Goal: Task Accomplishment & Management: Use online tool/utility

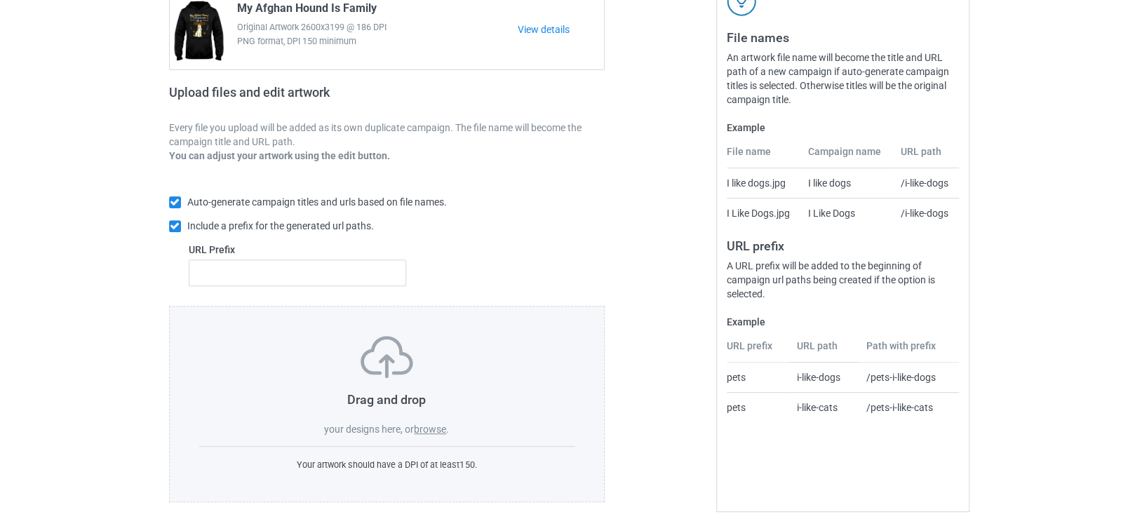
scroll to position [154, 0]
click at [431, 421] on label "browse" at bounding box center [430, 426] width 32 height 11
click at [0, 0] on input "browse" at bounding box center [0, 0] width 0 height 0
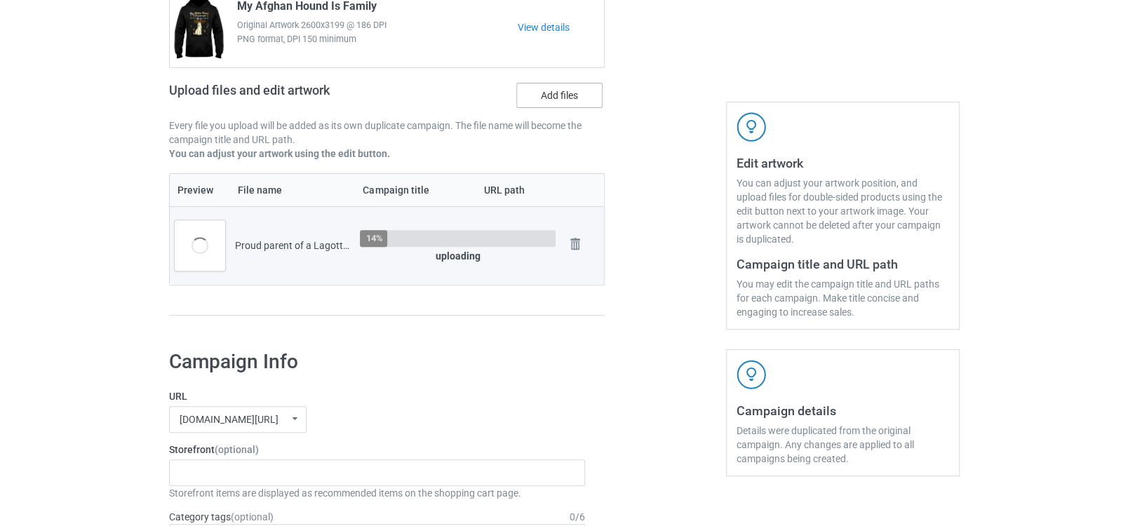
click at [584, 96] on label "Add files" at bounding box center [559, 95] width 86 height 25
click at [0, 0] on input "Add files" at bounding box center [0, 0] width 0 height 0
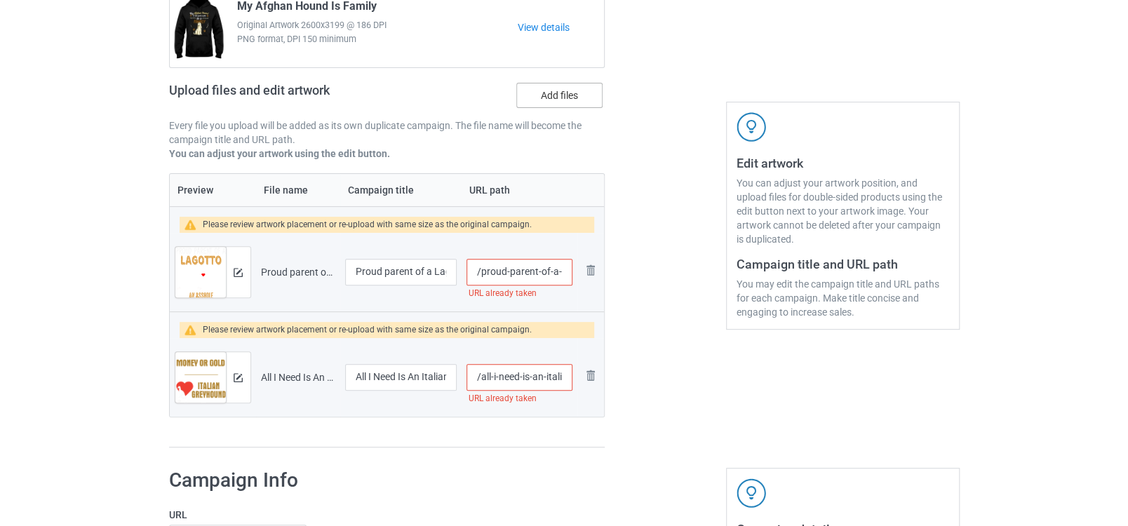
click at [537, 99] on label "Add files" at bounding box center [559, 95] width 86 height 25
click at [0, 0] on input "Add files" at bounding box center [0, 0] width 0 height 0
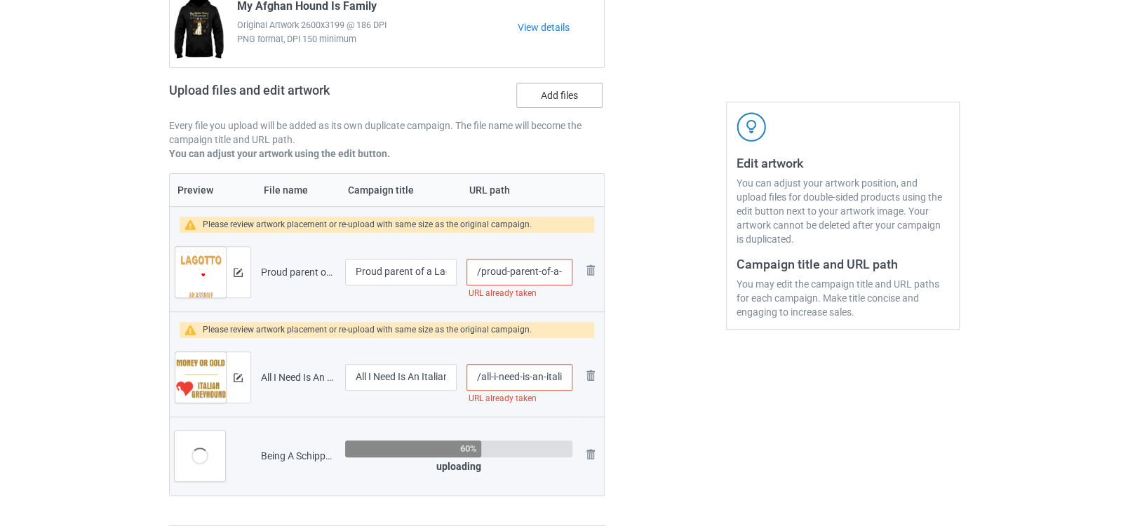
click at [544, 97] on label "Add files" at bounding box center [559, 95] width 86 height 25
click at [0, 0] on input "Add files" at bounding box center [0, 0] width 0 height 0
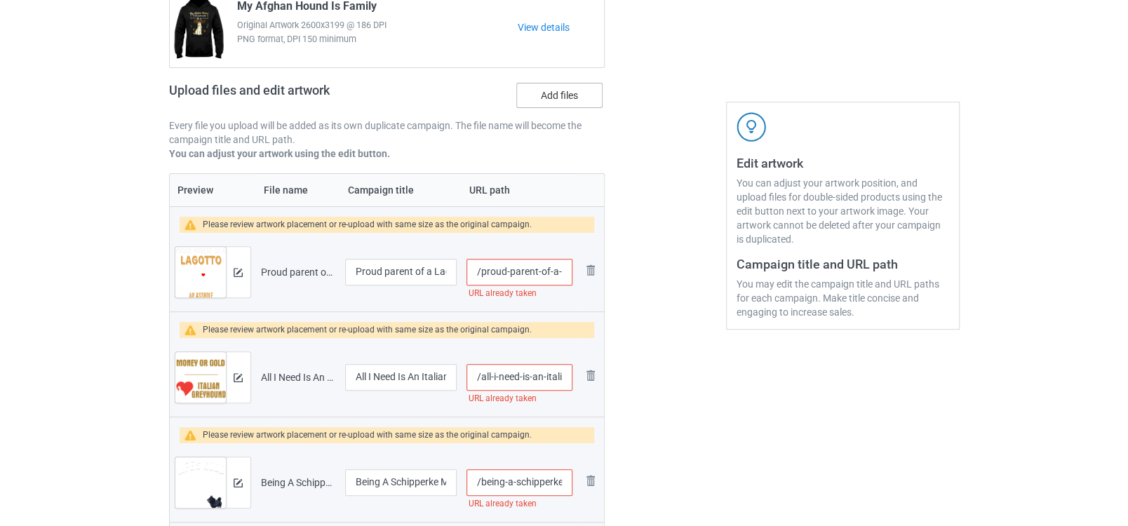
click at [537, 90] on label "Add files" at bounding box center [559, 95] width 86 height 25
click at [0, 0] on input "Add files" at bounding box center [0, 0] width 0 height 0
click at [561, 89] on label "Add files" at bounding box center [559, 95] width 86 height 25
click at [0, 0] on input "Add files" at bounding box center [0, 0] width 0 height 0
click at [598, 199] on th at bounding box center [590, 190] width 27 height 32
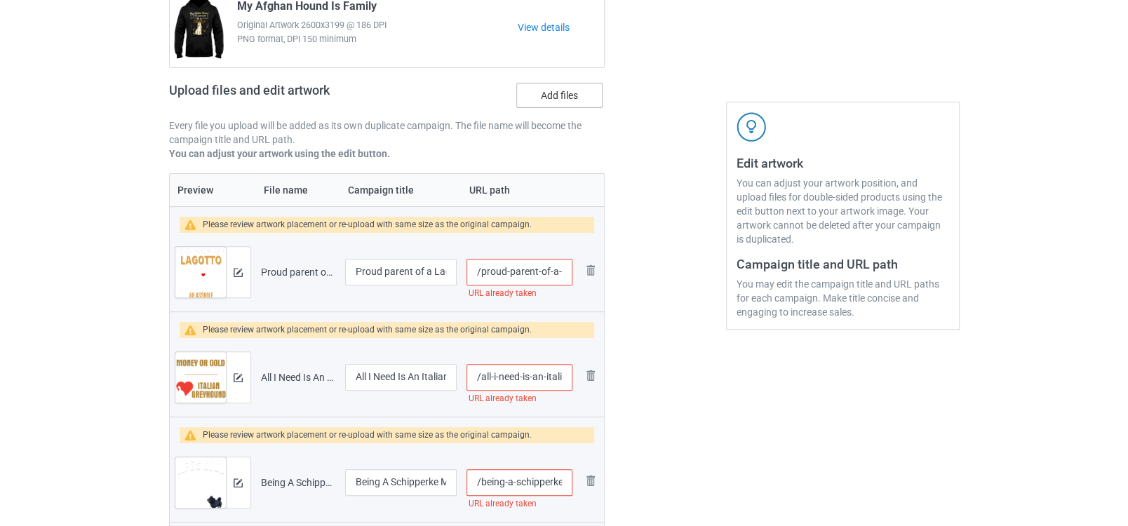
click at [591, 100] on label "Add files" at bounding box center [559, 95] width 86 height 25
click at [0, 0] on input "Add files" at bounding box center [0, 0] width 0 height 0
click at [576, 95] on label "Add files" at bounding box center [559, 95] width 86 height 25
click at [0, 0] on input "Add files" at bounding box center [0, 0] width 0 height 0
click at [545, 103] on label "Add files" at bounding box center [559, 95] width 86 height 25
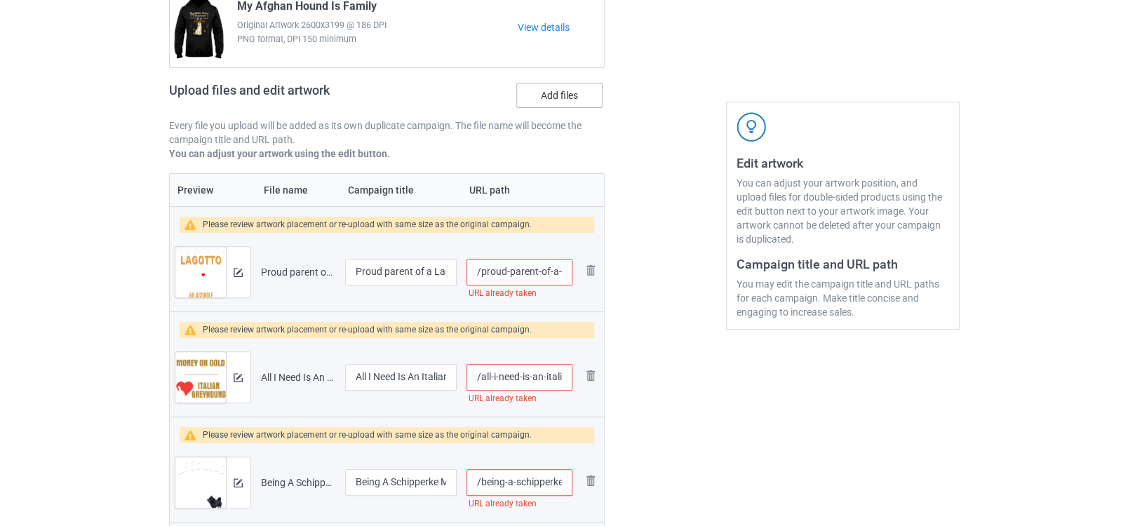
click at [0, 0] on input "Add files" at bounding box center [0, 0] width 0 height 0
click at [526, 96] on label "Add files" at bounding box center [559, 95] width 86 height 25
click at [0, 0] on input "Add files" at bounding box center [0, 0] width 0 height 0
click at [545, 93] on label "Add files" at bounding box center [559, 95] width 86 height 25
click at [0, 0] on input "Add files" at bounding box center [0, 0] width 0 height 0
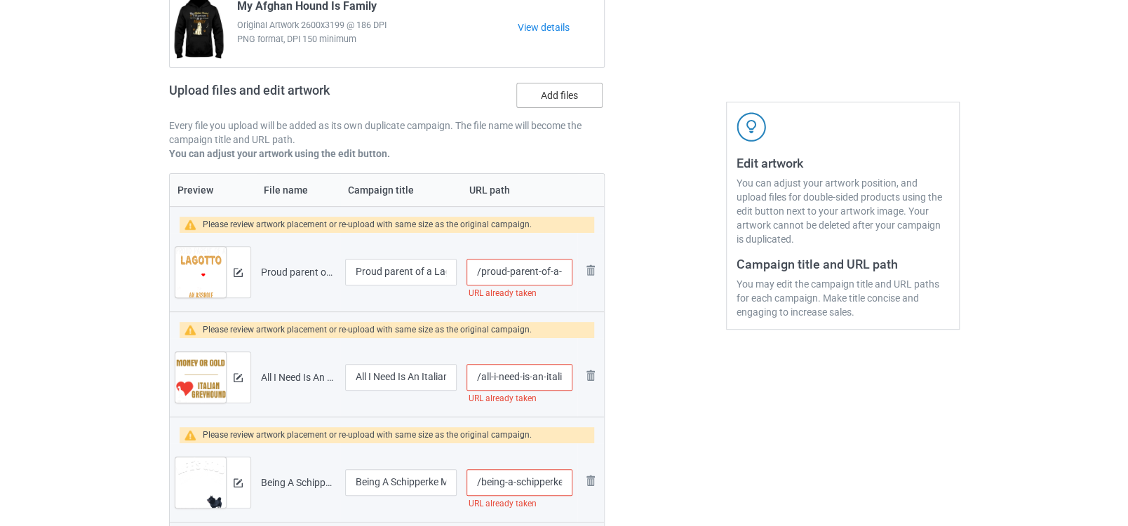
click at [544, 102] on label "Add files" at bounding box center [559, 95] width 86 height 25
click at [0, 0] on input "Add files" at bounding box center [0, 0] width 0 height 0
click at [528, 97] on label "Add files" at bounding box center [559, 95] width 86 height 25
click at [0, 0] on input "Add files" at bounding box center [0, 0] width 0 height 0
click at [548, 103] on label "Add files" at bounding box center [559, 95] width 86 height 25
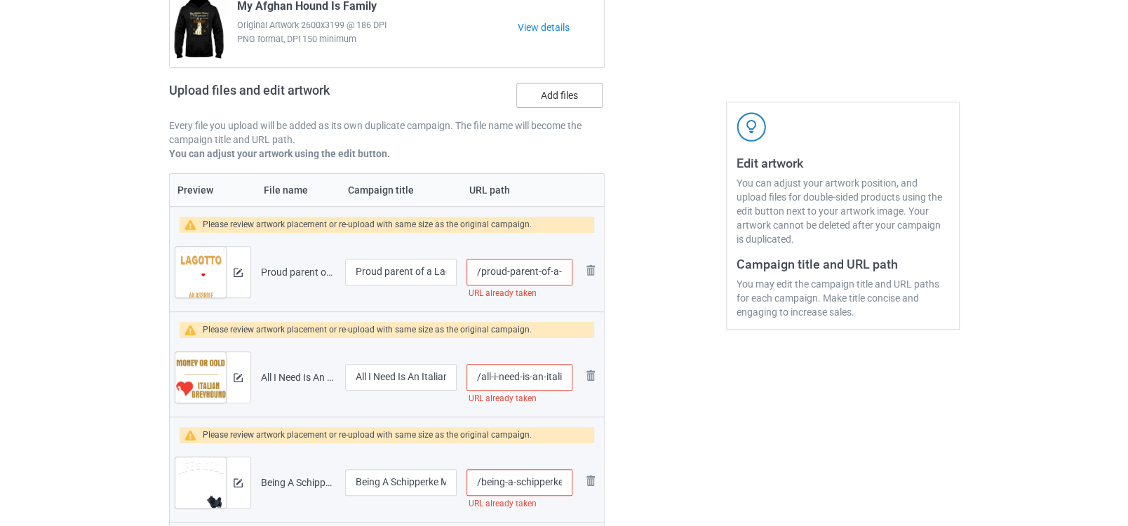
click at [0, 0] on input "Add files" at bounding box center [0, 0] width 0 height 0
click at [562, 75] on div "Campaign to duplicate My Afghan Hound Is Family Original Artwork 2600x3199 @ 18…" at bounding box center [387, 63] width 436 height 219
click at [573, 97] on label "Add files" at bounding box center [559, 95] width 86 height 25
click at [0, 0] on input "Add files" at bounding box center [0, 0] width 0 height 0
click at [535, 102] on label "Add files" at bounding box center [559, 95] width 86 height 25
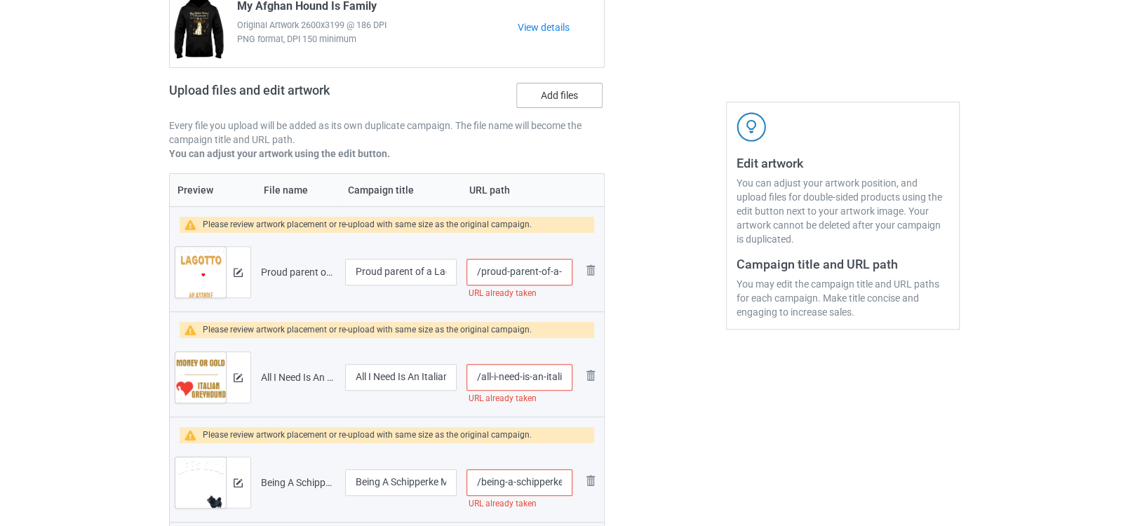
click at [0, 0] on input "Add files" at bounding box center [0, 0] width 0 height 0
click at [553, 96] on label "Add files" at bounding box center [559, 95] width 86 height 25
click at [0, 0] on input "Add files" at bounding box center [0, 0] width 0 height 0
click at [519, 272] on input "/proud-parent-of-a-lagotto-that-is-sometimes" at bounding box center [518, 272] width 105 height 27
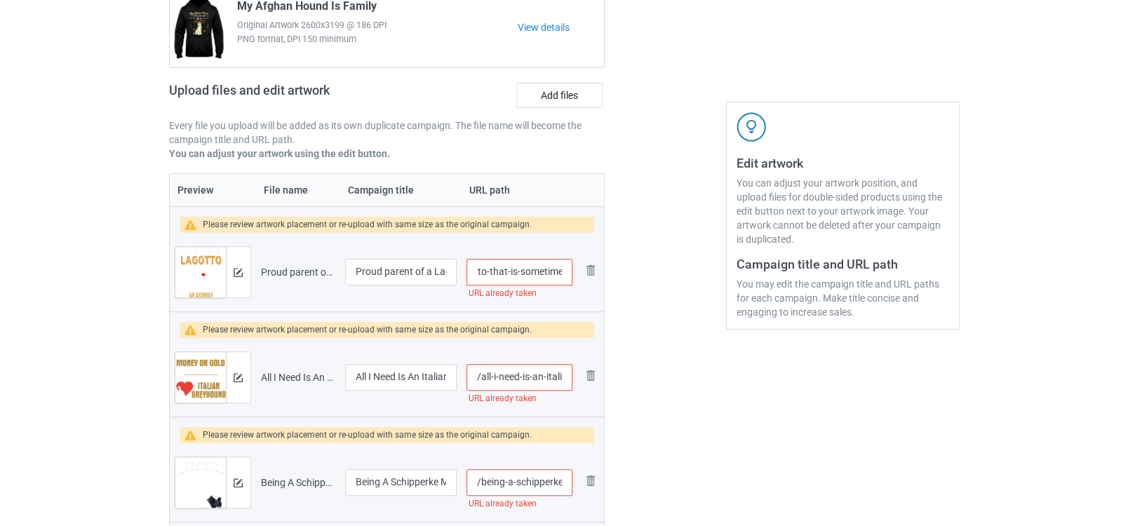
click at [499, 271] on input "/proud-parent-of-a-lagotto-that-is-sometimes" at bounding box center [518, 272] width 105 height 27
click at [482, 274] on input "/proud-parent-of-a-lagotto-that-is-sometimes" at bounding box center [518, 272] width 105 height 27
click at [481, 274] on input "/proud-parent-of-a-lagotto-dthat-is-sometimeso" at bounding box center [518, 272] width 105 height 27
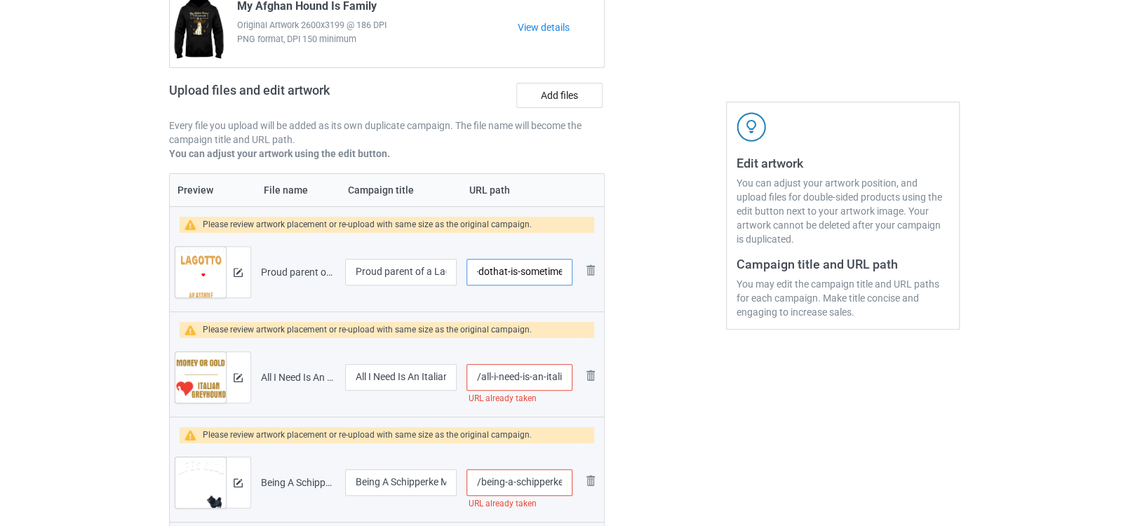
click at [481, 271] on input "/proud-parent-of-a-lagotto-dothat-is-sometimes" at bounding box center [518, 272] width 105 height 27
click at [481, 273] on input "/proud-parent-of-a-lagotto-dogthat-is-sometimes" at bounding box center [518, 272] width 105 height 27
type input "/proud-parent-of-a-lagotto-dog-that-is-sometimes"
click at [542, 371] on input "/all-i-need-is-an-italian-greyhound-in-my-life" at bounding box center [518, 377] width 105 height 27
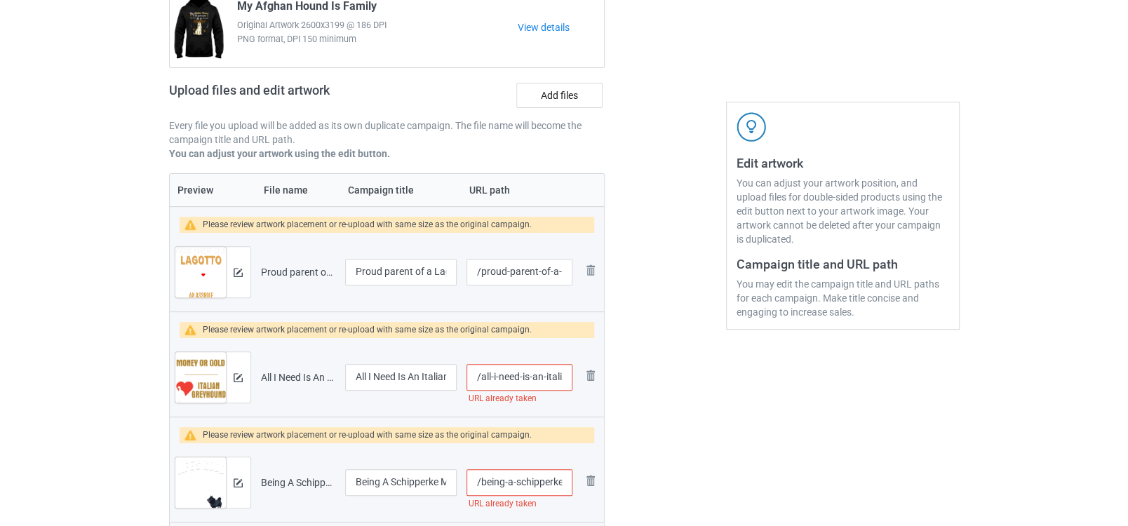
scroll to position [0, 98]
click at [520, 376] on input "/all-i-need-is-an-italian-greyhound-in-my-life" at bounding box center [518, 377] width 105 height 27
click at [520, 378] on input "/all-i-need-is-an-italian-greyhound-d-in-my-life" at bounding box center [518, 377] width 105 height 27
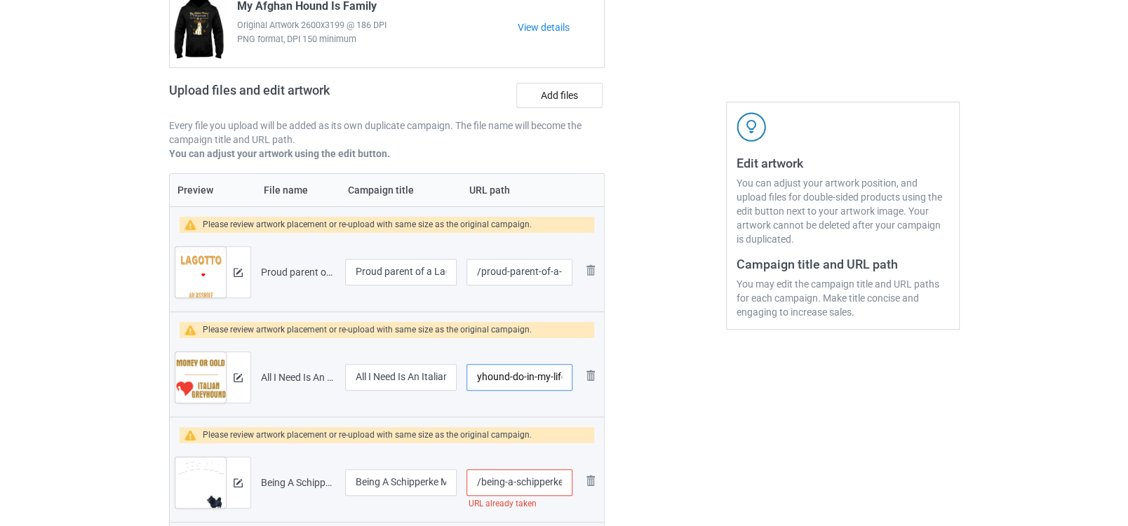
click at [519, 378] on input "/all-i-need-is-an-italian-greyhound-do-in-my-life" at bounding box center [518, 377] width 105 height 27
type input "/all-i-need-is-an-italian-greyhound-dog-in-my-life"
click at [560, 478] on input "/being-a-schipperke-mom-makes-it-better" at bounding box center [518, 482] width 105 height 27
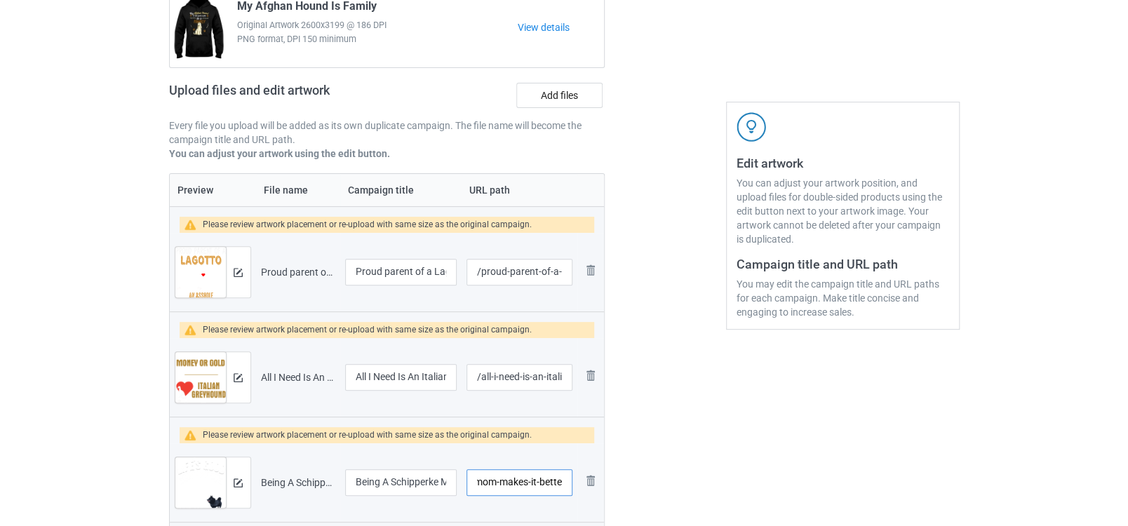
click at [477, 487] on input "/being-a-schipperke-dmom-makes-it-better" at bounding box center [518, 482] width 105 height 27
click at [474, 483] on input "/being-a-schipperke-domom-makes-it-better" at bounding box center [518, 482] width 105 height 27
click at [477, 483] on input "/being-a-schipperke-dogmom-makes-it-better" at bounding box center [518, 482] width 105 height 27
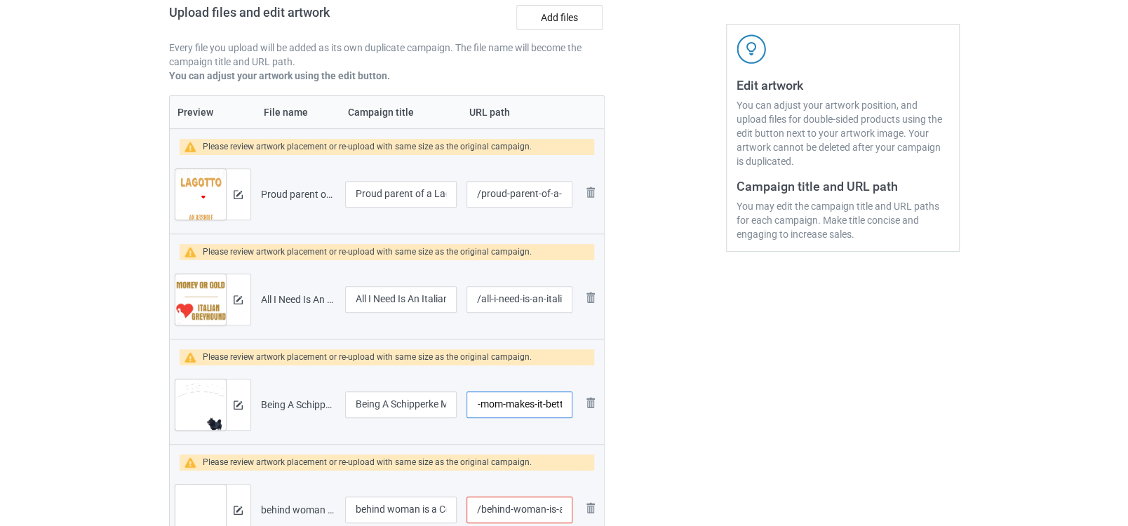
scroll to position [309, 0]
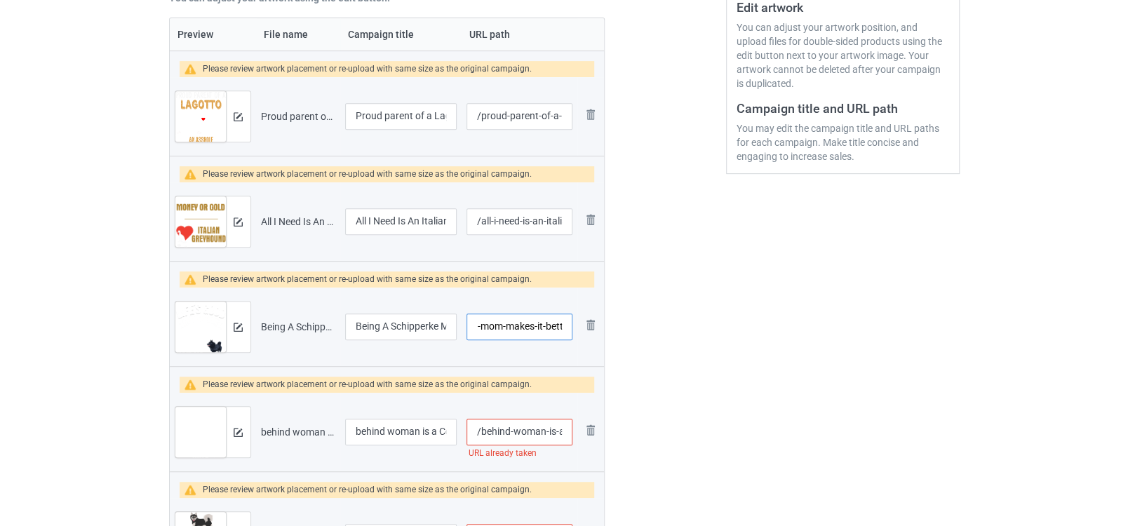
type input "/being-a-schipperke-dog-mom-makes-it-better"
click at [539, 429] on input "/behind-woman-is-a-coton" at bounding box center [518, 432] width 105 height 27
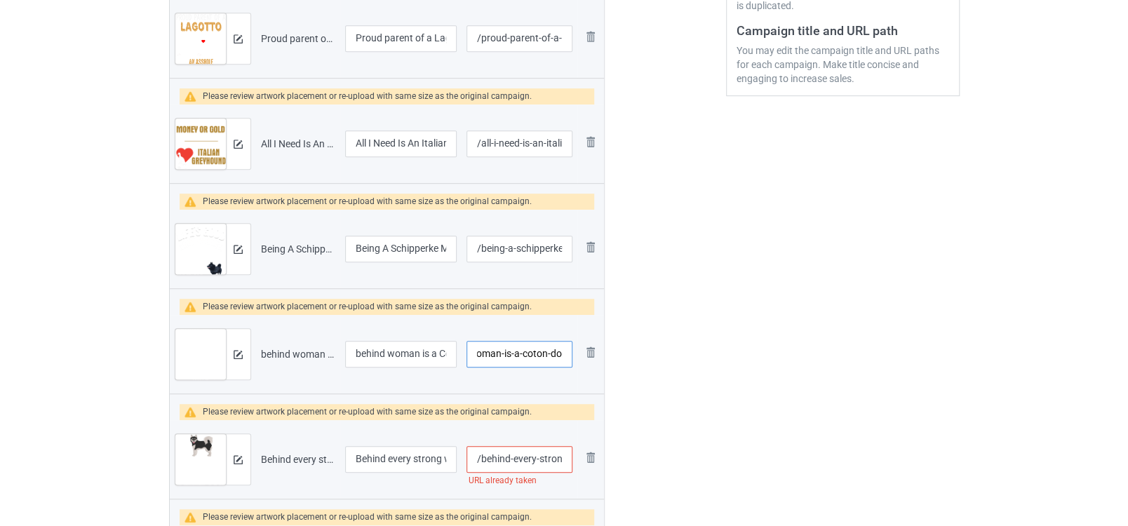
type input "/behind-woman-is-a-coton-dog"
click at [546, 457] on input "/behind-every-strong-woman-is-a-[PERSON_NAME]-kai" at bounding box center [518, 459] width 105 height 27
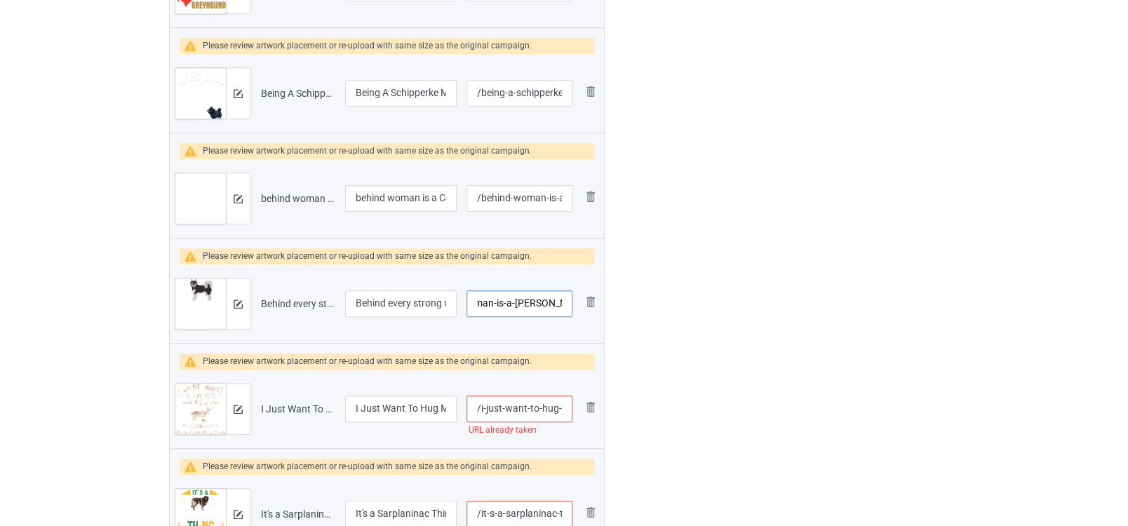
type input "/behind-every-strong-woman-is-a-[PERSON_NAME]-kai-dog"
click at [529, 405] on input "/i-just-want-to-hug-my-sprocker-spaniel" at bounding box center [518, 409] width 105 height 27
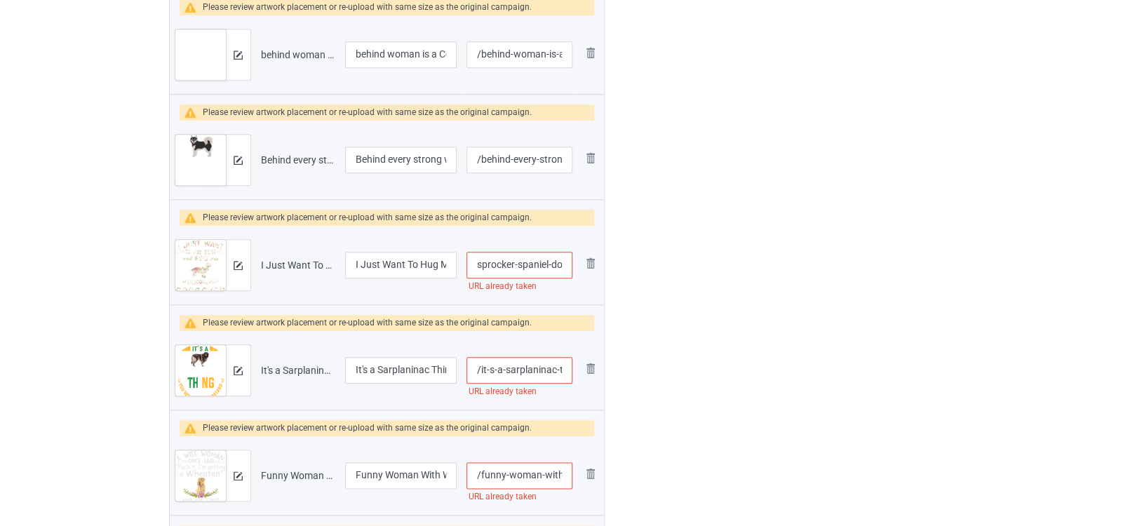
scroll to position [699, 0]
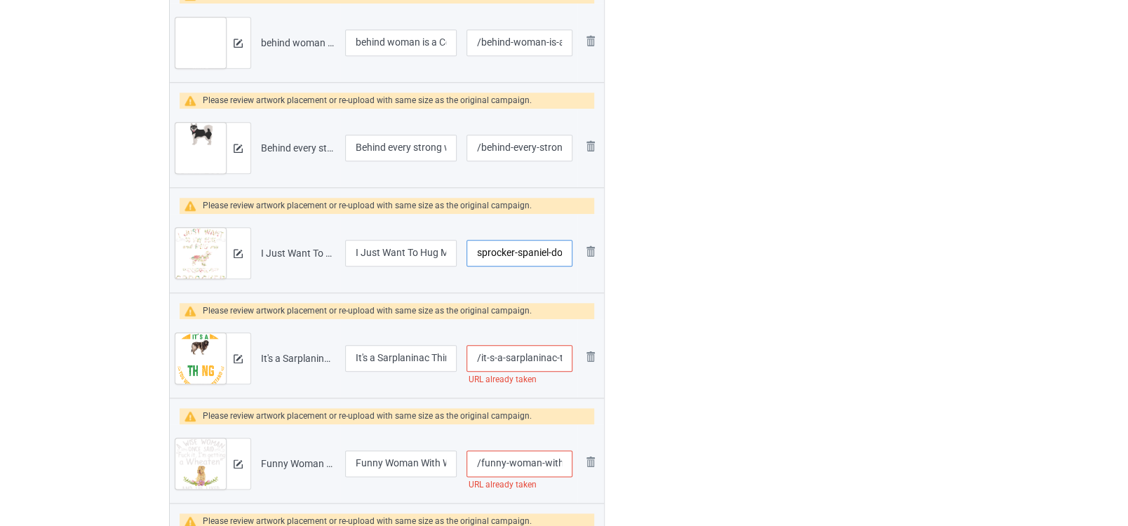
type input "/i-just-want-to-hug-my-sprocker-spaniel-dog"
click at [525, 361] on input "/it-s-a-sarplaninac-thing" at bounding box center [518, 358] width 105 height 27
click at [551, 350] on input "/it-s-a-sarplaninac-thing" at bounding box center [518, 358] width 105 height 27
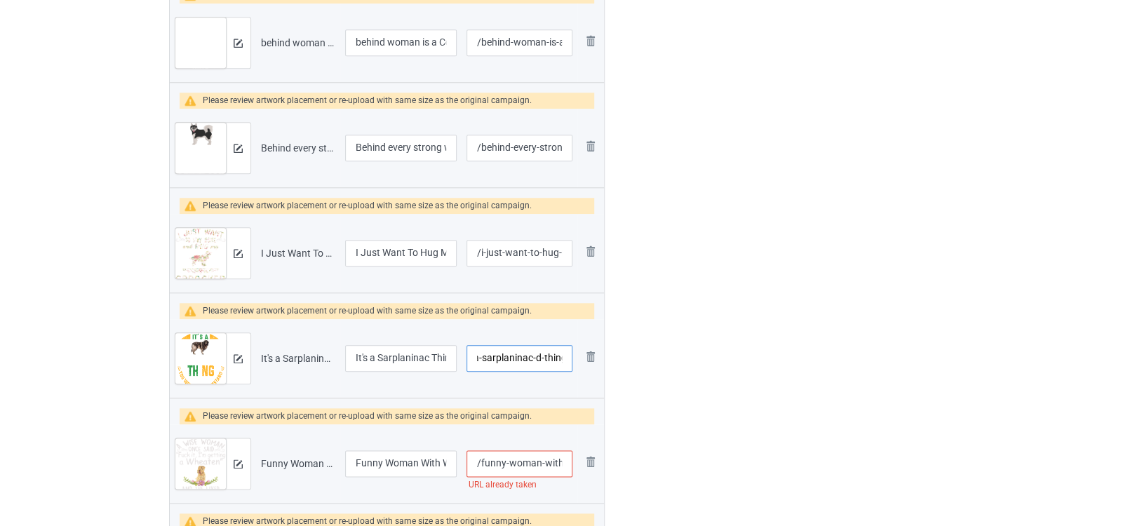
click at [537, 351] on input "/it-s-a-sarplaninac-d-thing" at bounding box center [518, 358] width 105 height 27
click at [536, 357] on input "/it-s-a-sarplaninac-do-thing" at bounding box center [518, 358] width 105 height 27
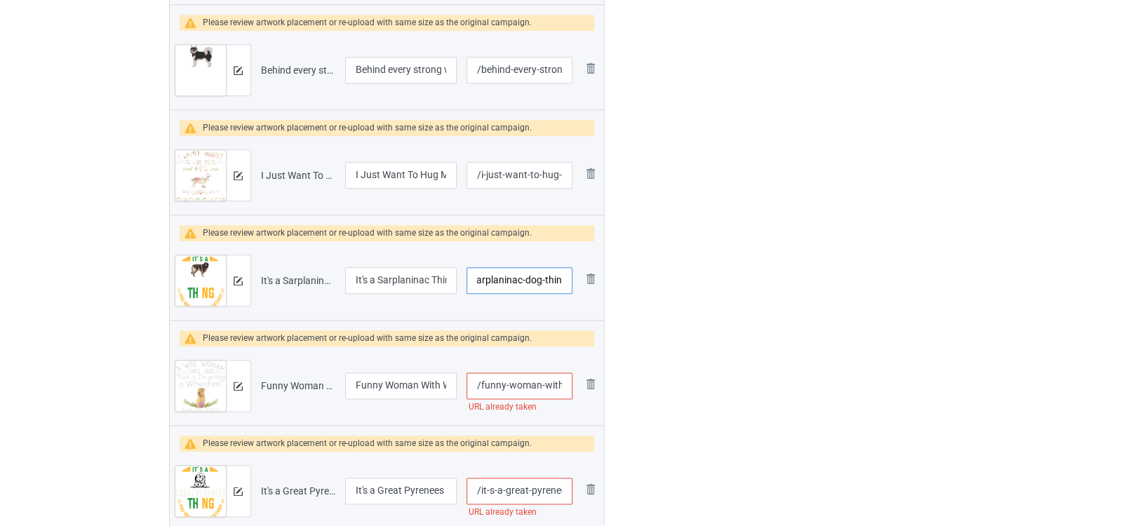
type input "/it-s-a-sarplaninac-dog-thing"
click at [532, 386] on input "/funny-woman-with-wheaten" at bounding box center [518, 385] width 105 height 27
type input "/funny-woman-with-wheaten-dog"
click at [535, 491] on input "/it-s-a-great-pyrenees-thing" at bounding box center [518, 491] width 105 height 27
click at [539, 490] on input "/it-s-a-great-pyrenees-dthing" at bounding box center [518, 491] width 105 height 27
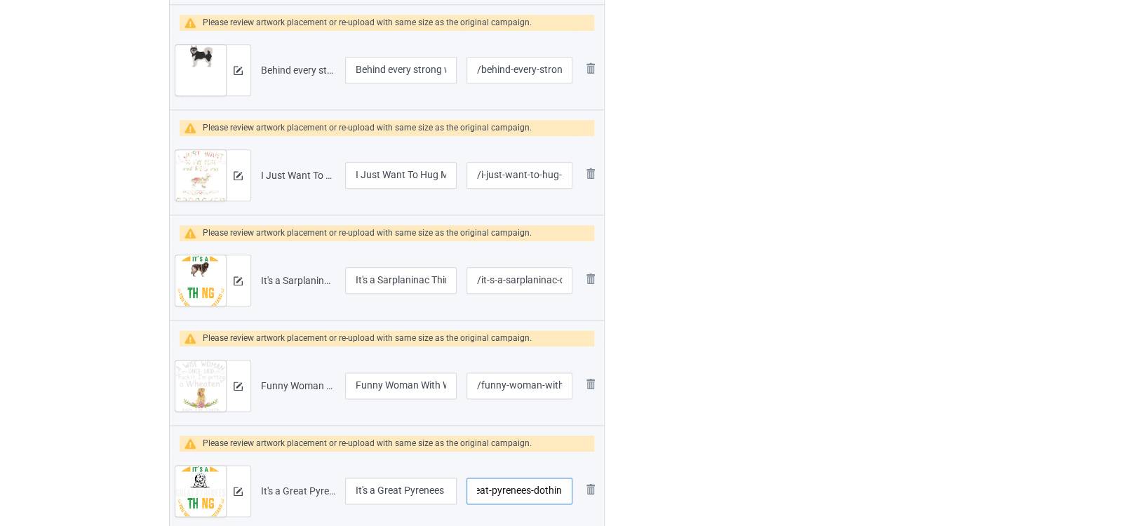
click at [539, 489] on input "/it-s-a-great-pyrenees-dothing" at bounding box center [518, 491] width 105 height 27
click at [542, 487] on input "/it-s-a-great-pyrenees-dogthing" at bounding box center [518, 491] width 105 height 27
click at [539, 487] on input "/it-s-a-great-pyrenees-dogthing" at bounding box center [518, 491] width 105 height 27
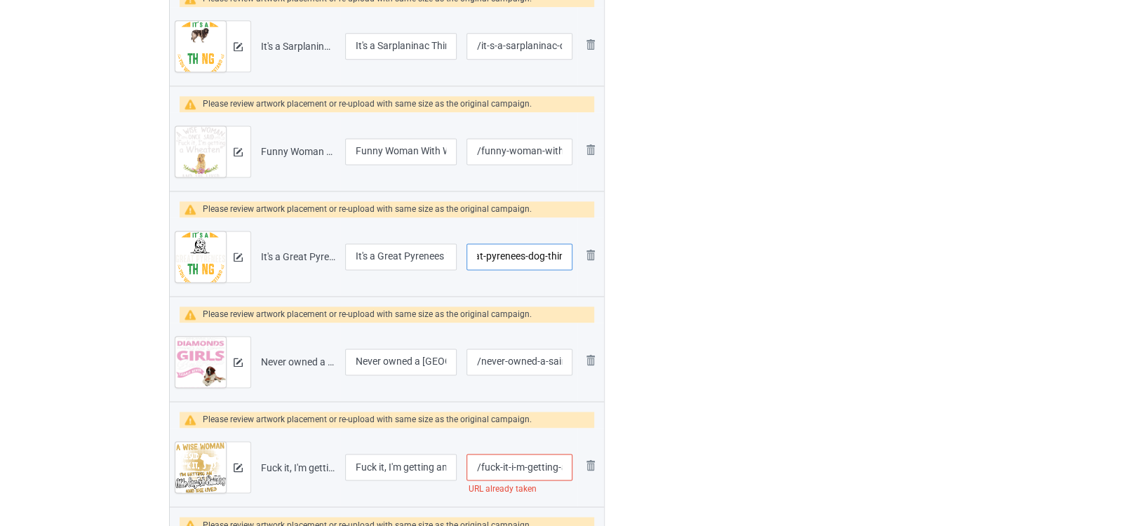
type input "/it-s-a-great-pyrenees-dog-thing"
click at [526, 357] on input "/never-owned-a-saint-[PERSON_NAME]" at bounding box center [518, 362] width 105 height 27
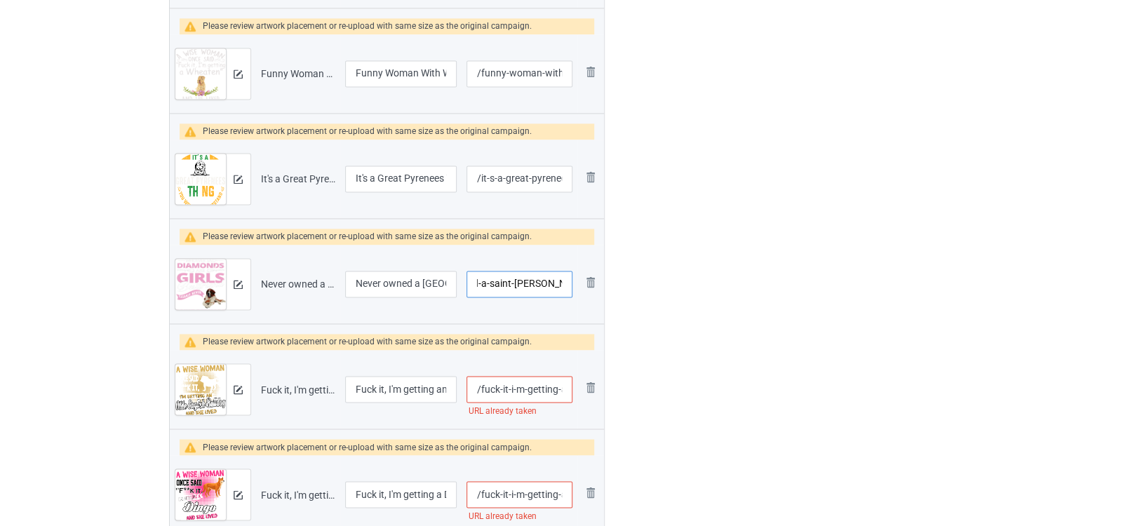
type input "/never-owned-a-saint-[PERSON_NAME]-dog"
click at [527, 387] on input "/fuck-it-i-m-getting-an-olde-english-bulldog" at bounding box center [518, 389] width 105 height 27
type input "/fuck-it-i-m-getting-an-olde-english-bulldog-new"
click at [536, 494] on input "/fuck-it-i-m-getting-a-dingo" at bounding box center [518, 494] width 105 height 27
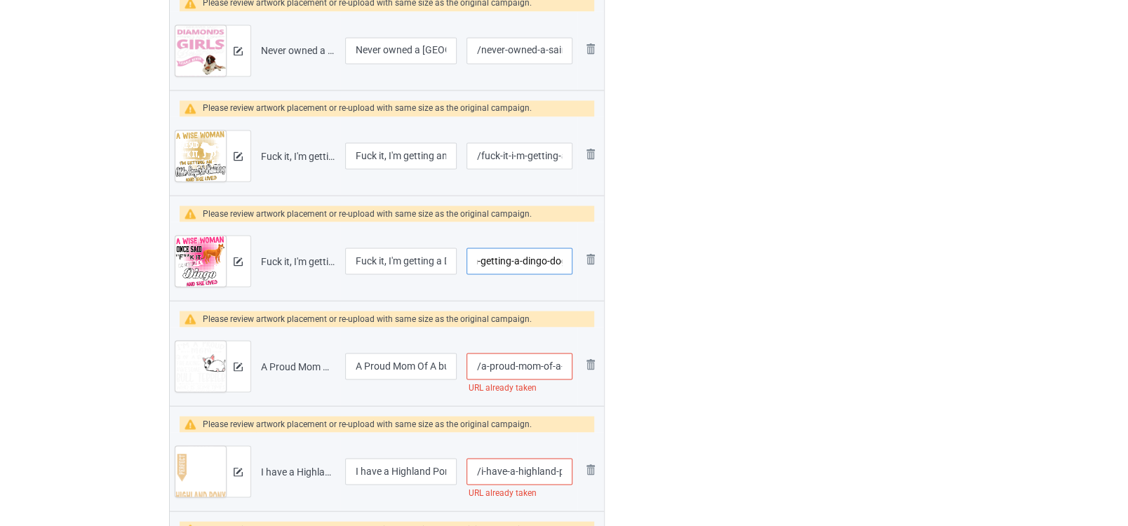
type input "/fuck-it-i-m-getting-a-dingo-dog"
click at [537, 371] on input "/a-proud-mom-of-a-bull-terrier" at bounding box center [518, 366] width 105 height 27
type input "/a-proud-mom-of-a-bull-terrier-dog"
click at [543, 462] on input "/i-have-a-highland-pony-that-is-enough" at bounding box center [518, 471] width 105 height 27
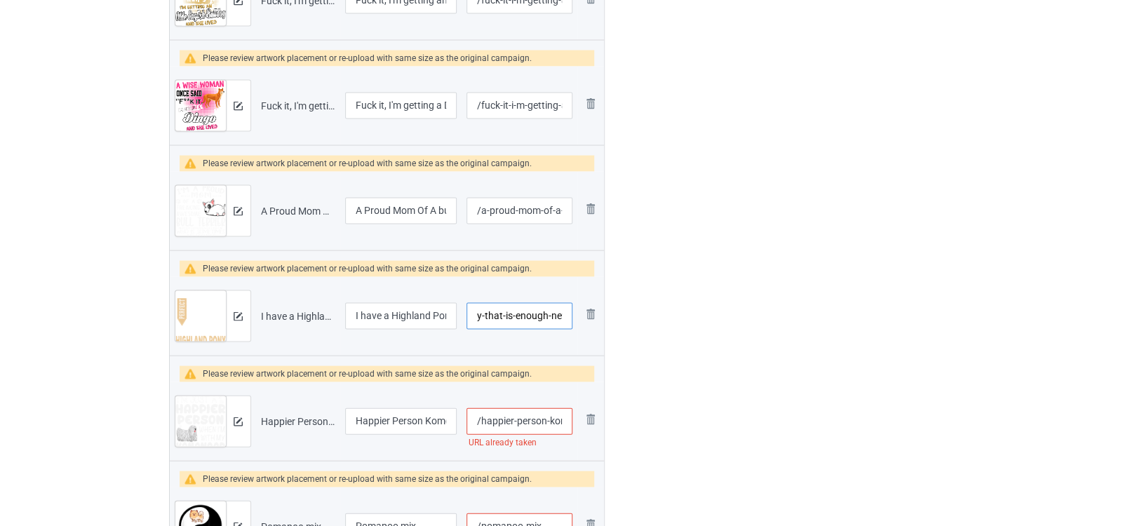
type input "/i-have-a-highland-pony-that-is-enough-new"
click at [530, 416] on input "/happier-person-komondor" at bounding box center [518, 420] width 105 height 27
click at [557, 414] on input "/happier-person-komondor-dg" at bounding box center [518, 420] width 105 height 27
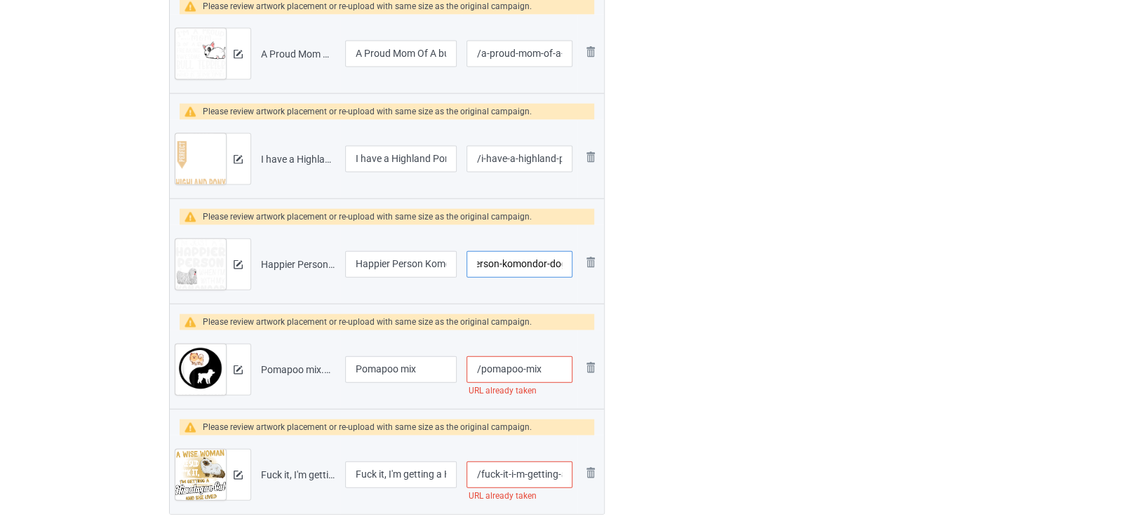
type input "/happier-person-komondor-dog"
click at [553, 369] on input "/pomapoo-mix" at bounding box center [518, 369] width 105 height 27
click at [519, 365] on input "/pomapoo-mix" at bounding box center [518, 369] width 105 height 27
click at [525, 366] on input "/pomapoo-mix" at bounding box center [518, 369] width 105 height 27
click at [529, 363] on input "/pomapoo-dmix" at bounding box center [518, 369] width 105 height 27
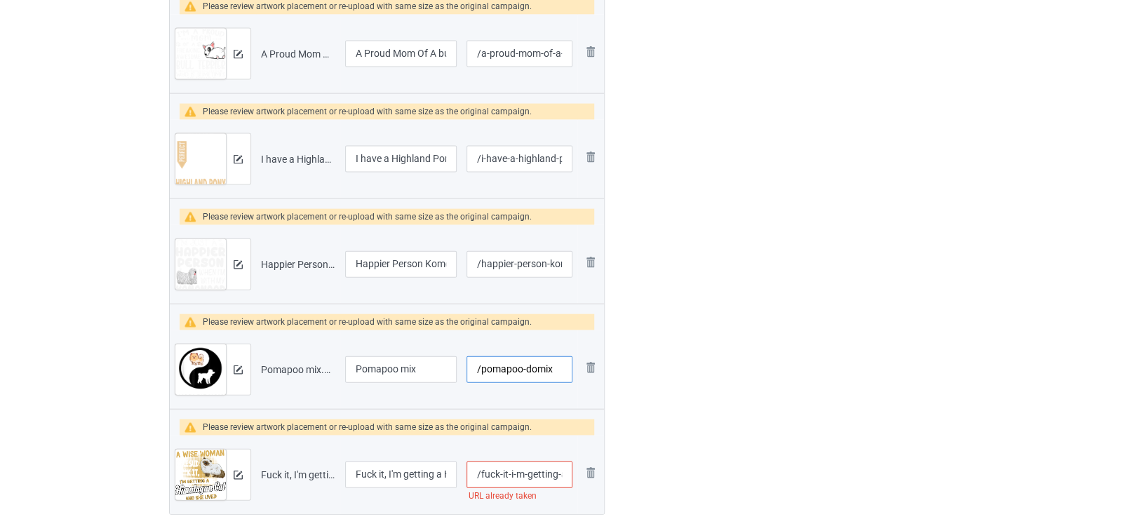
click at [530, 362] on input "/pomapoo-domix" at bounding box center [518, 369] width 105 height 27
click at [536, 363] on input "/pomapoo-dogmix" at bounding box center [518, 369] width 105 height 27
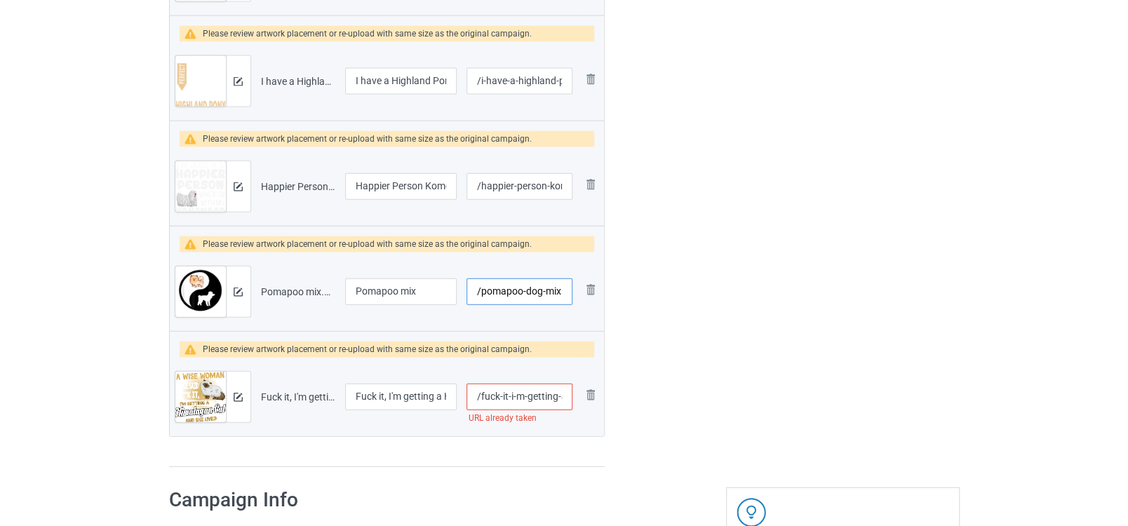
type input "/pomapoo-dog-mix"
click at [551, 394] on input "/fuck-it-i-m-getting-a-himalayan-cat" at bounding box center [518, 397] width 105 height 27
type input "/fuck-it-i-m-getting-a-himalayan"
click at [541, 420] on td "/fuck-it-i-m-getting-a-himalayan" at bounding box center [518, 397] width 115 height 79
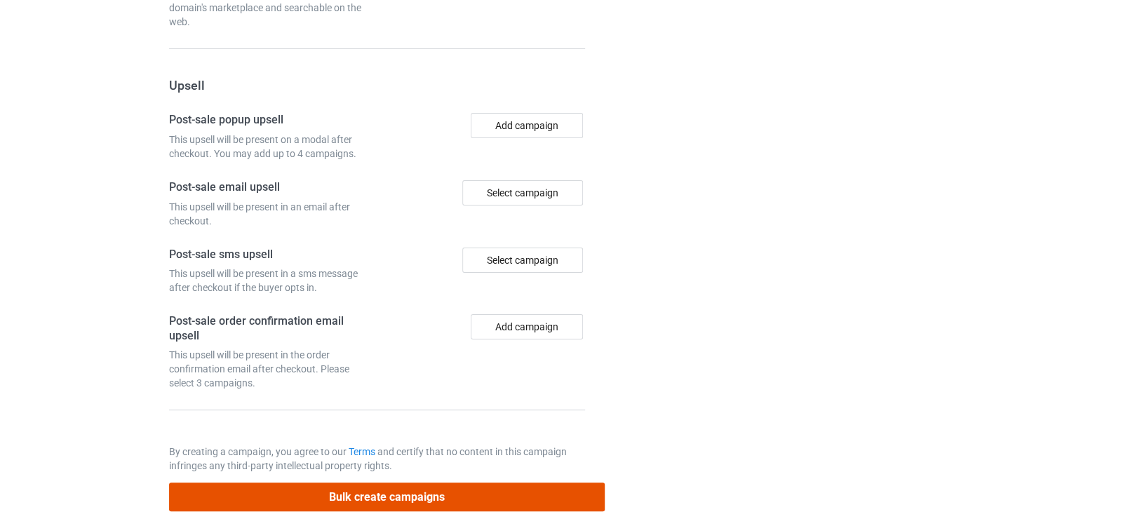
click at [541, 483] on button "Bulk create campaigns" at bounding box center [387, 497] width 436 height 29
